Goal: Task Accomplishment & Management: Use online tool/utility

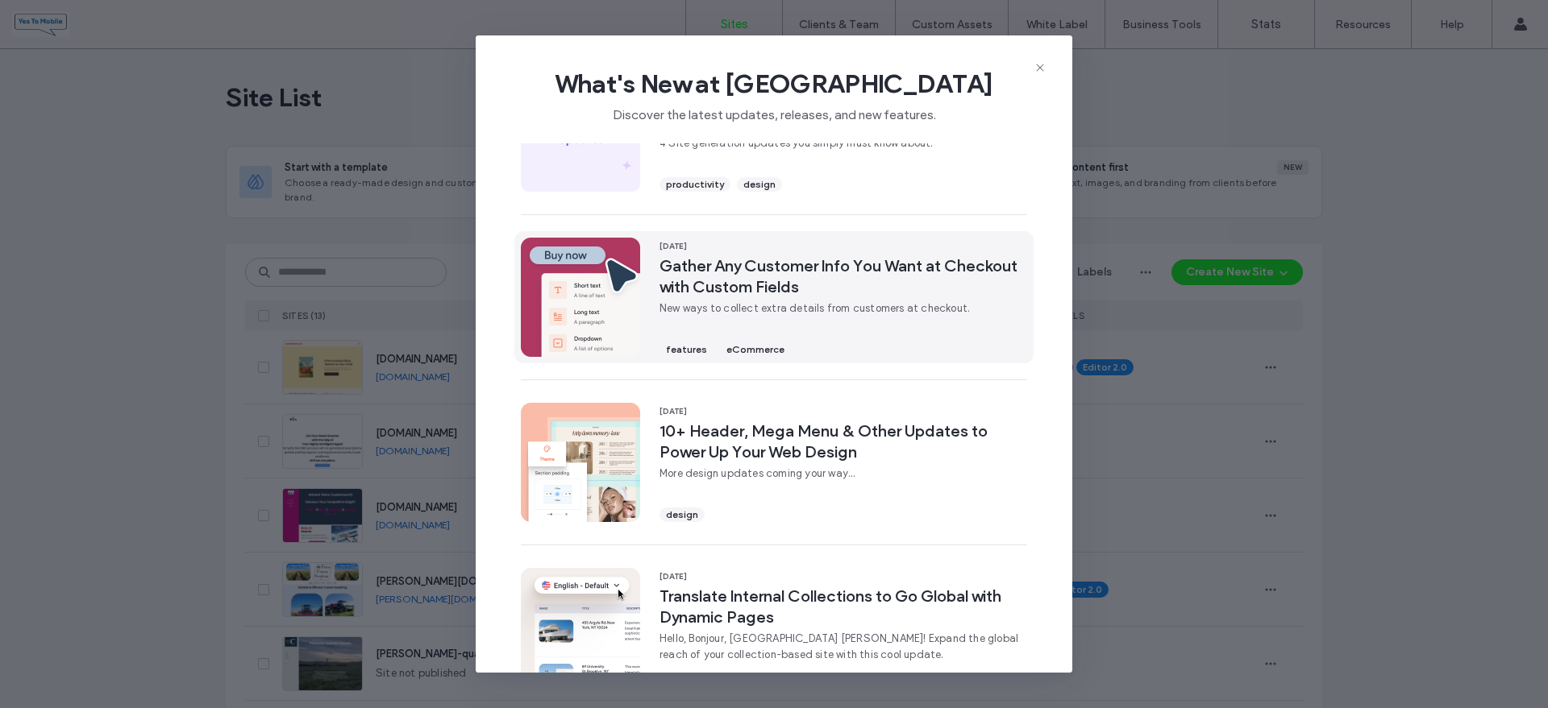
scroll to position [202, 0]
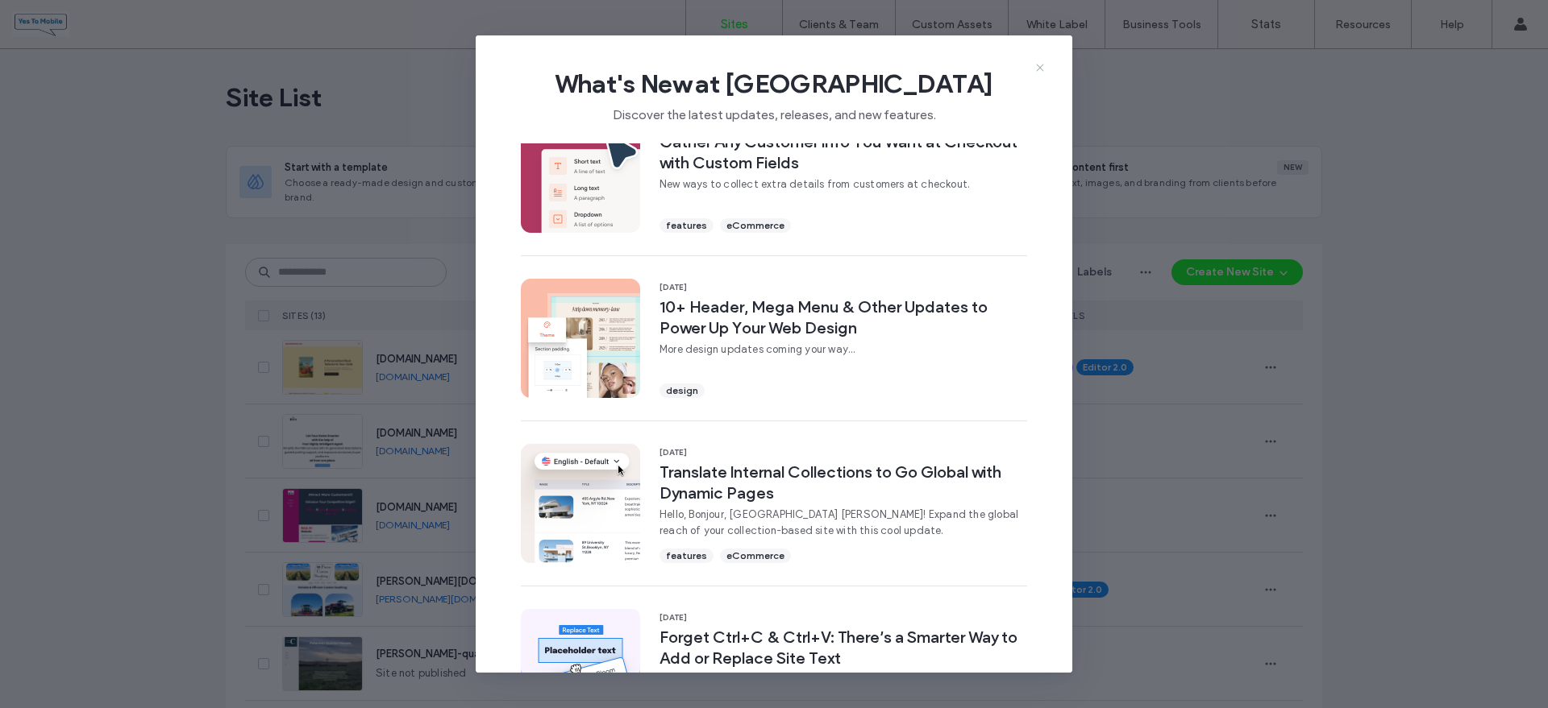
click at [1039, 64] on icon at bounding box center [1039, 67] width 13 height 13
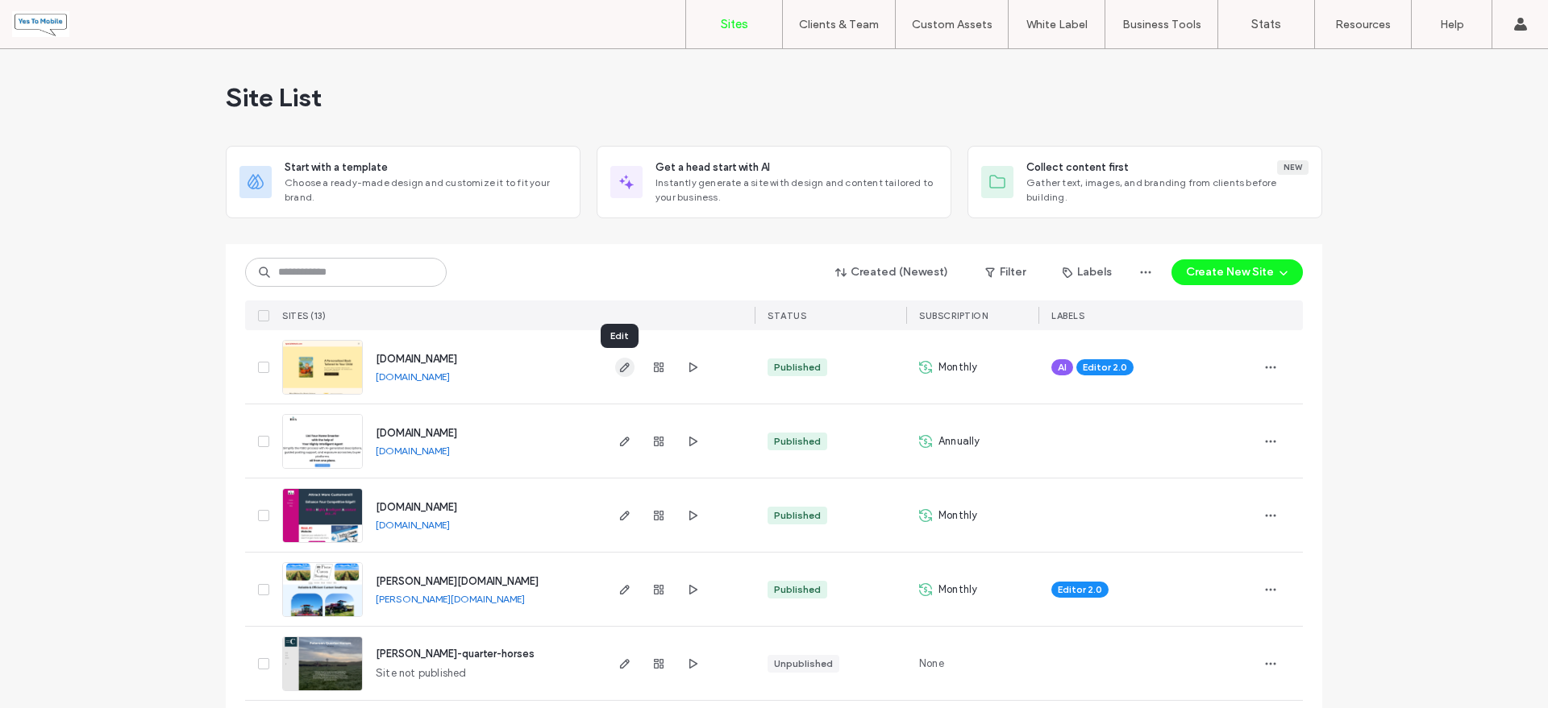
click at [618, 366] on icon "button" at bounding box center [624, 367] width 13 height 13
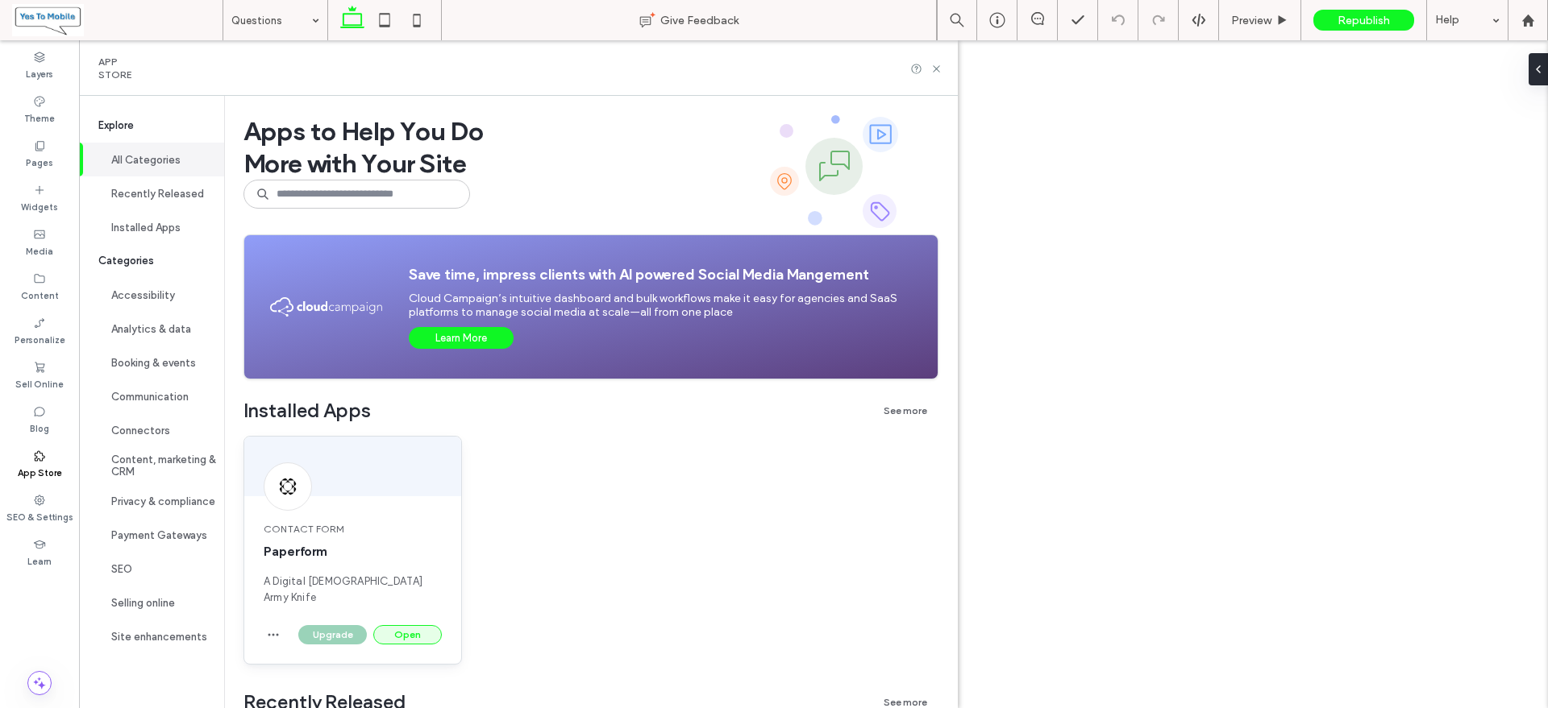
click at [412, 625] on button "Open" at bounding box center [407, 634] width 69 height 19
